Goal: Task Accomplishment & Management: Manage account settings

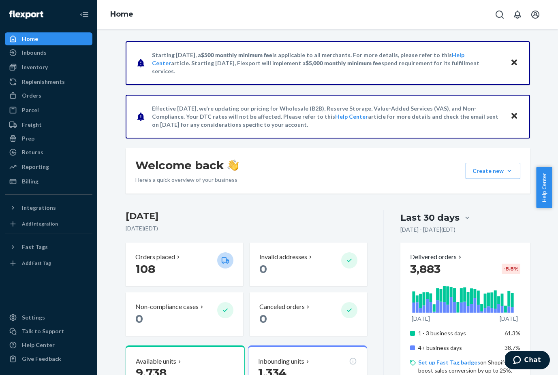
click at [511, 60] on icon "Close" at bounding box center [514, 63] width 6 height 10
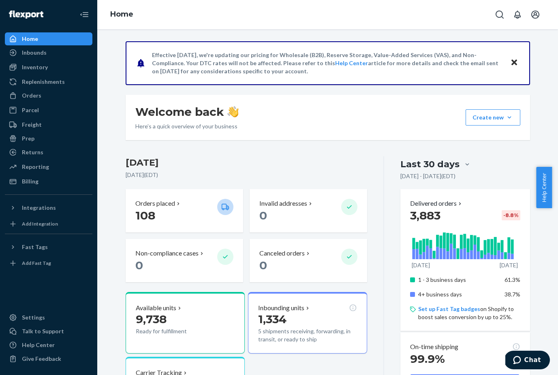
click at [511, 60] on icon "Close" at bounding box center [514, 63] width 6 height 10
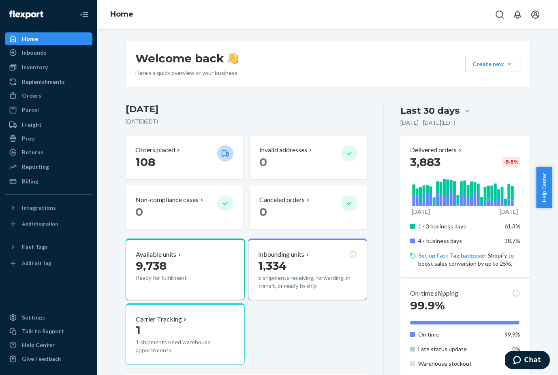
drag, startPoint x: 393, startPoint y: 41, endPoint x: 393, endPoint y: 46, distance: 5.3
click at [393, 43] on div "Welcome back Here’s a quick overview of your business Create new Create new inb…" at bounding box center [327, 202] width 461 height 346
click at [39, 214] on button "Integrations" at bounding box center [49, 207] width 88 height 13
click at [33, 235] on div "Walmart" at bounding box center [34, 235] width 24 height 8
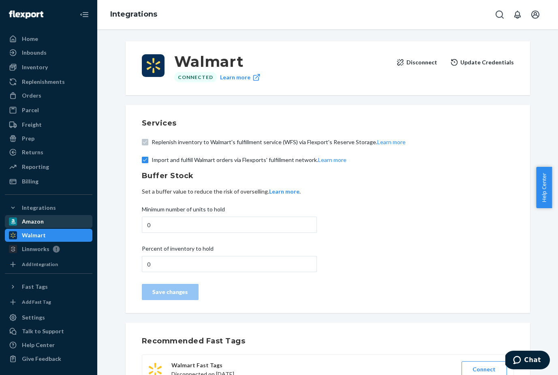
click at [39, 226] on div "Amazon" at bounding box center [49, 221] width 86 height 11
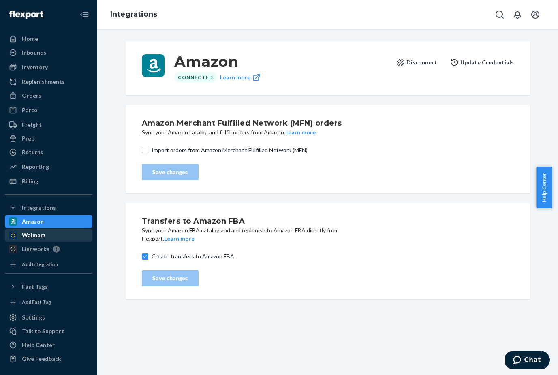
click at [37, 233] on div "Walmart" at bounding box center [34, 235] width 24 height 8
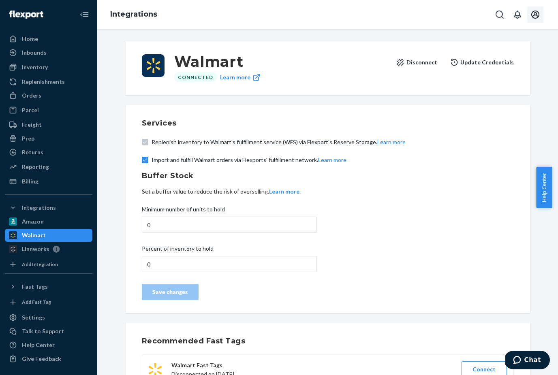
click at [535, 13] on icon "Open account menu" at bounding box center [536, 15] width 10 height 10
click at [494, 84] on div "Log out" at bounding box center [516, 86] width 61 height 15
